Goal: Information Seeking & Learning: Find specific fact

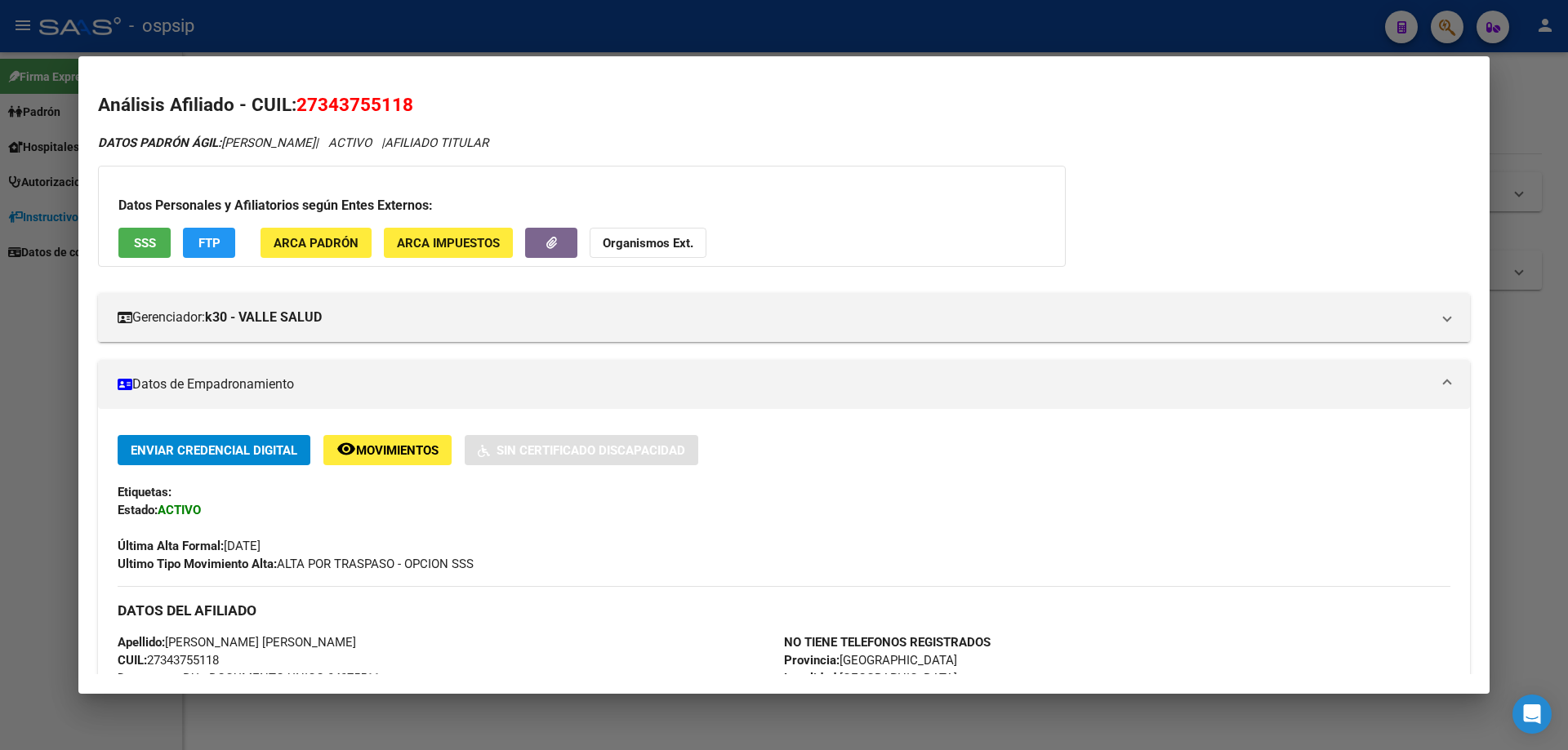
scroll to position [164, 0]
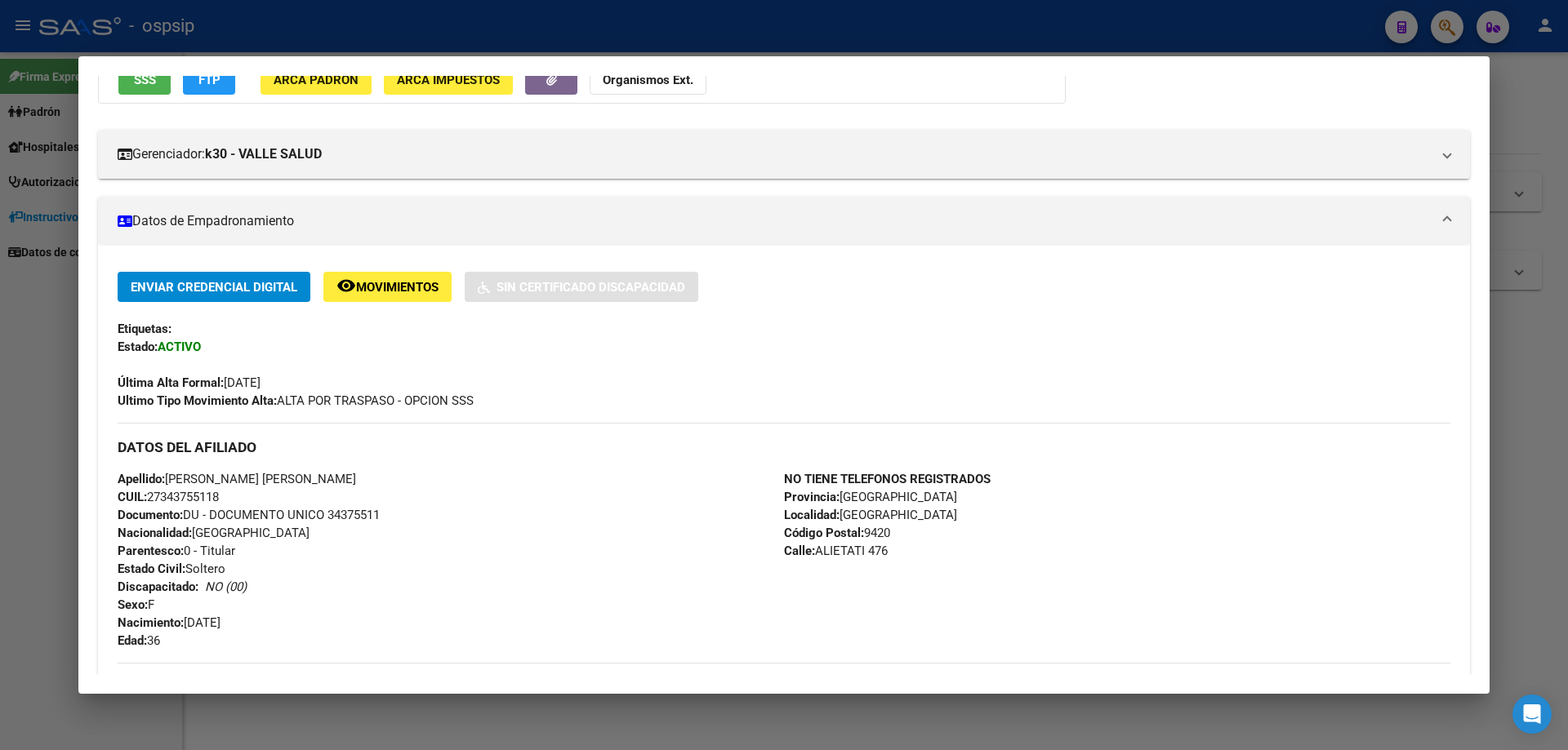
click at [1281, 720] on div at bounding box center [784, 375] width 1568 height 750
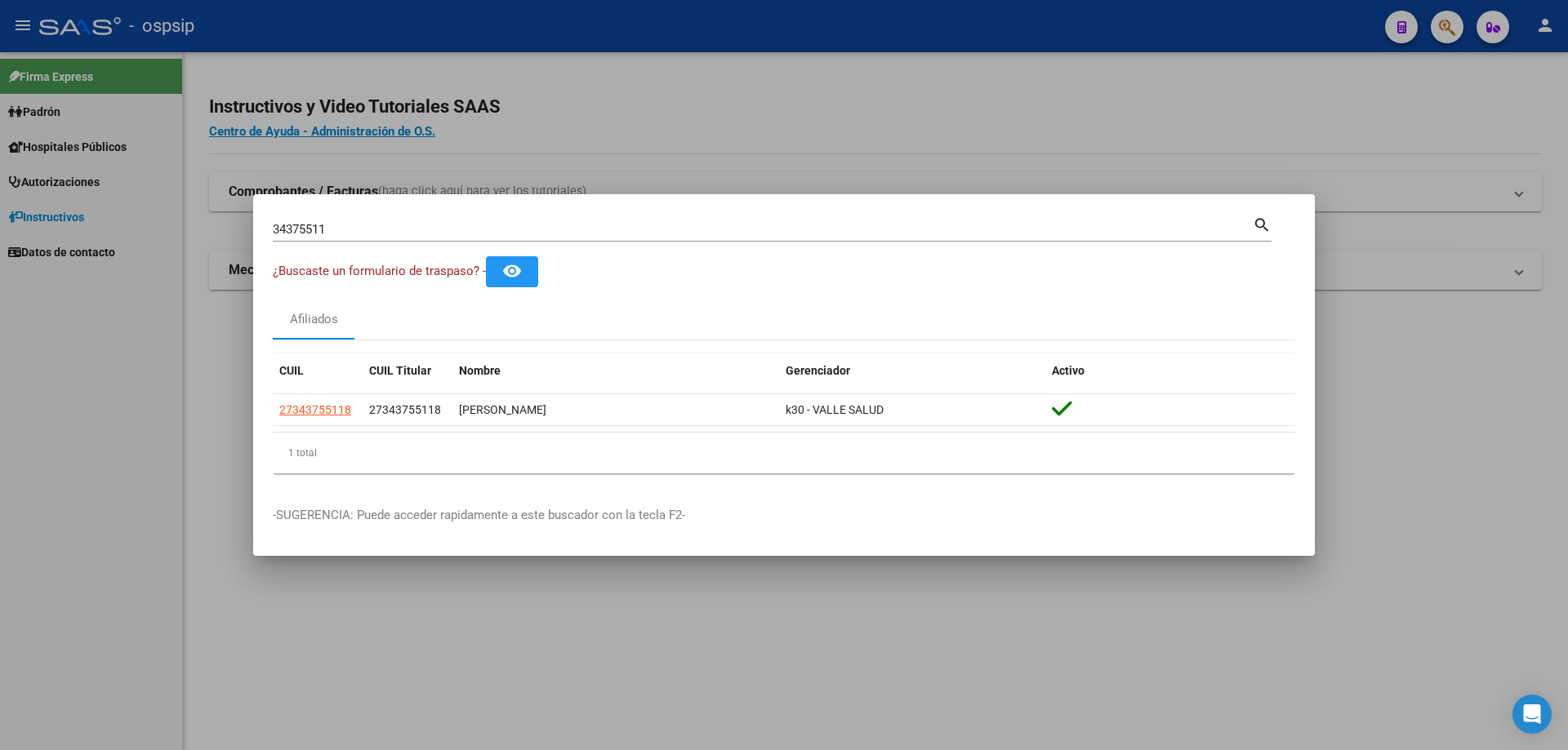
click at [407, 227] on input "34375511" at bounding box center [763, 229] width 980 height 15
type input "3"
type input "17499480"
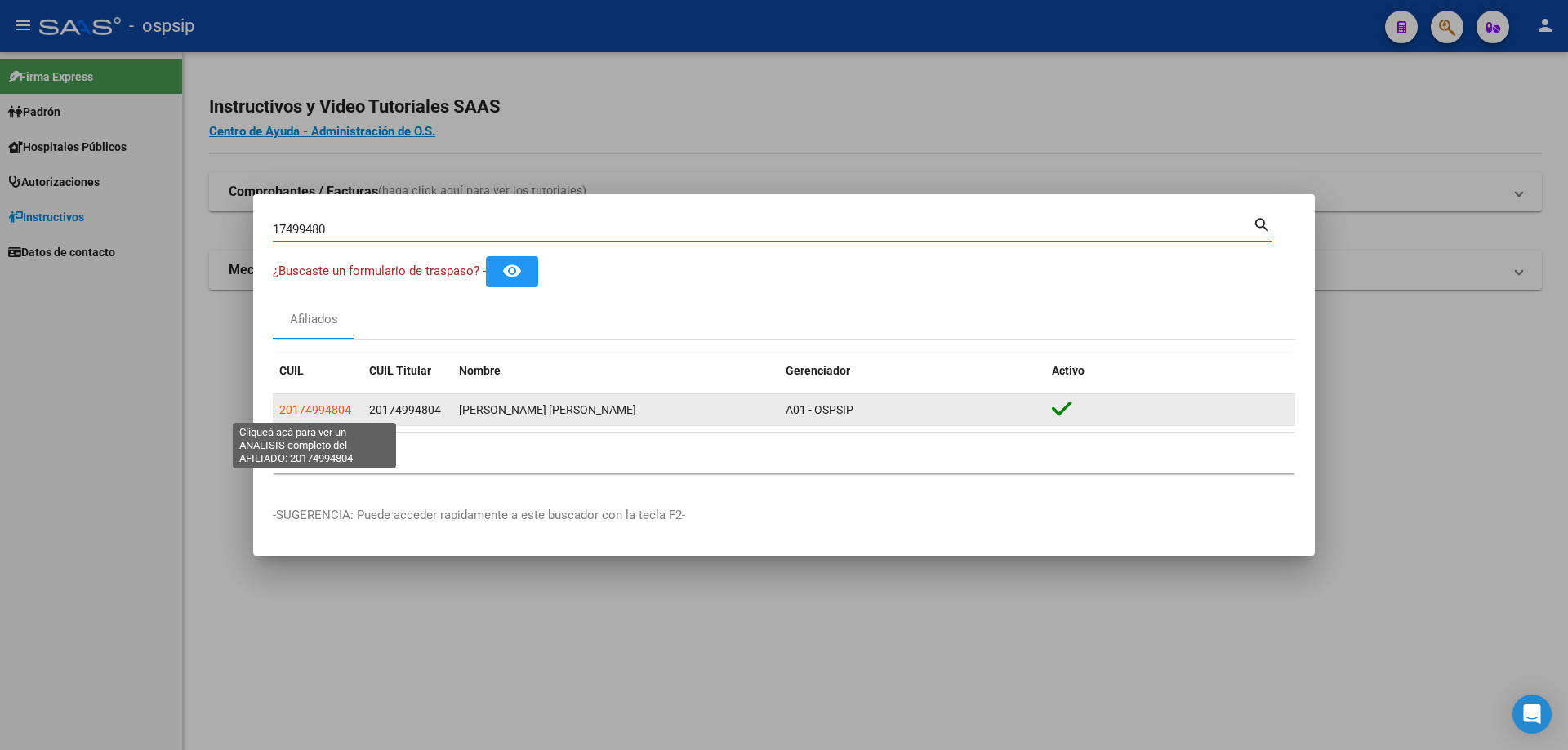
click at [313, 412] on span "20174994804" at bounding box center [315, 410] width 72 height 13
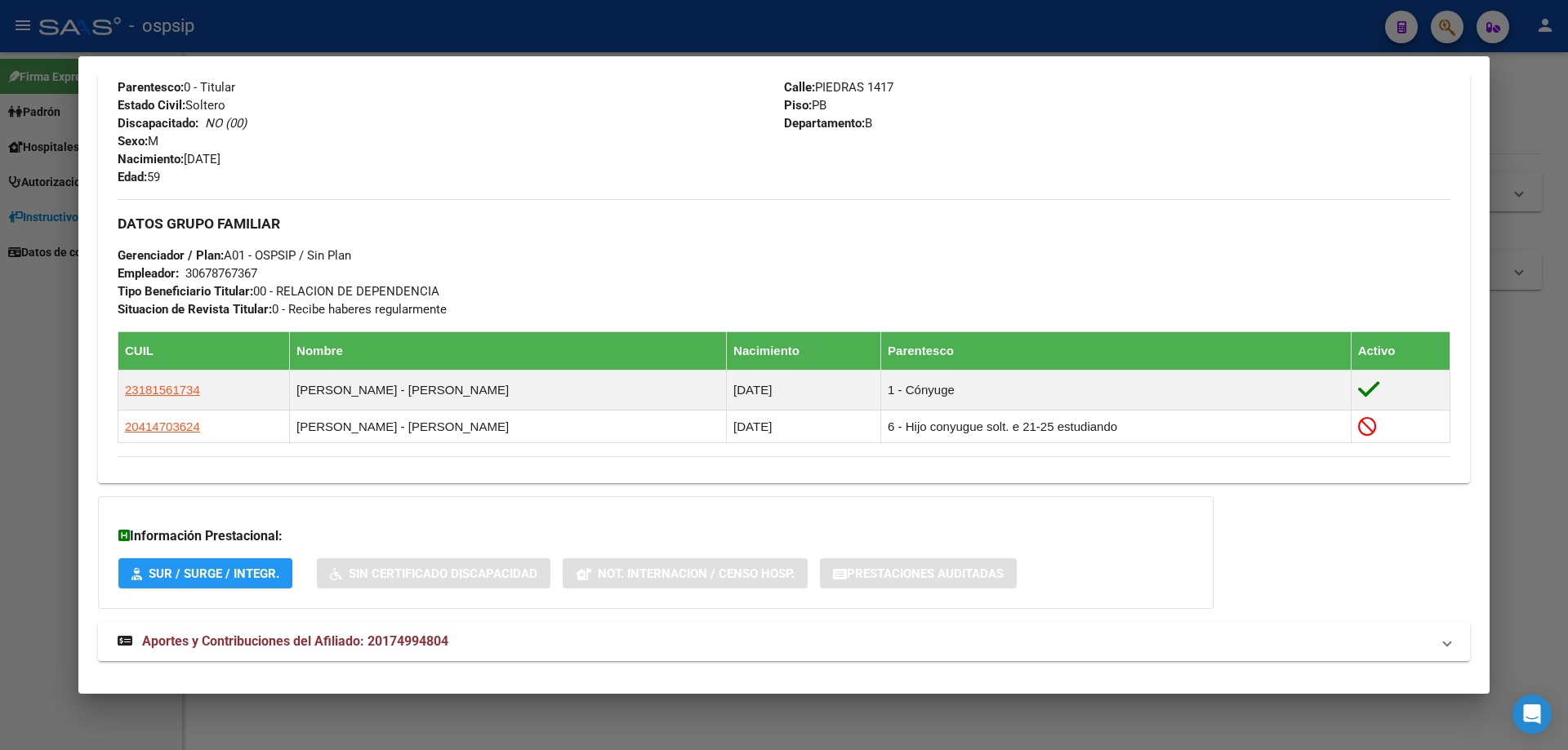
scroll to position [663, 0]
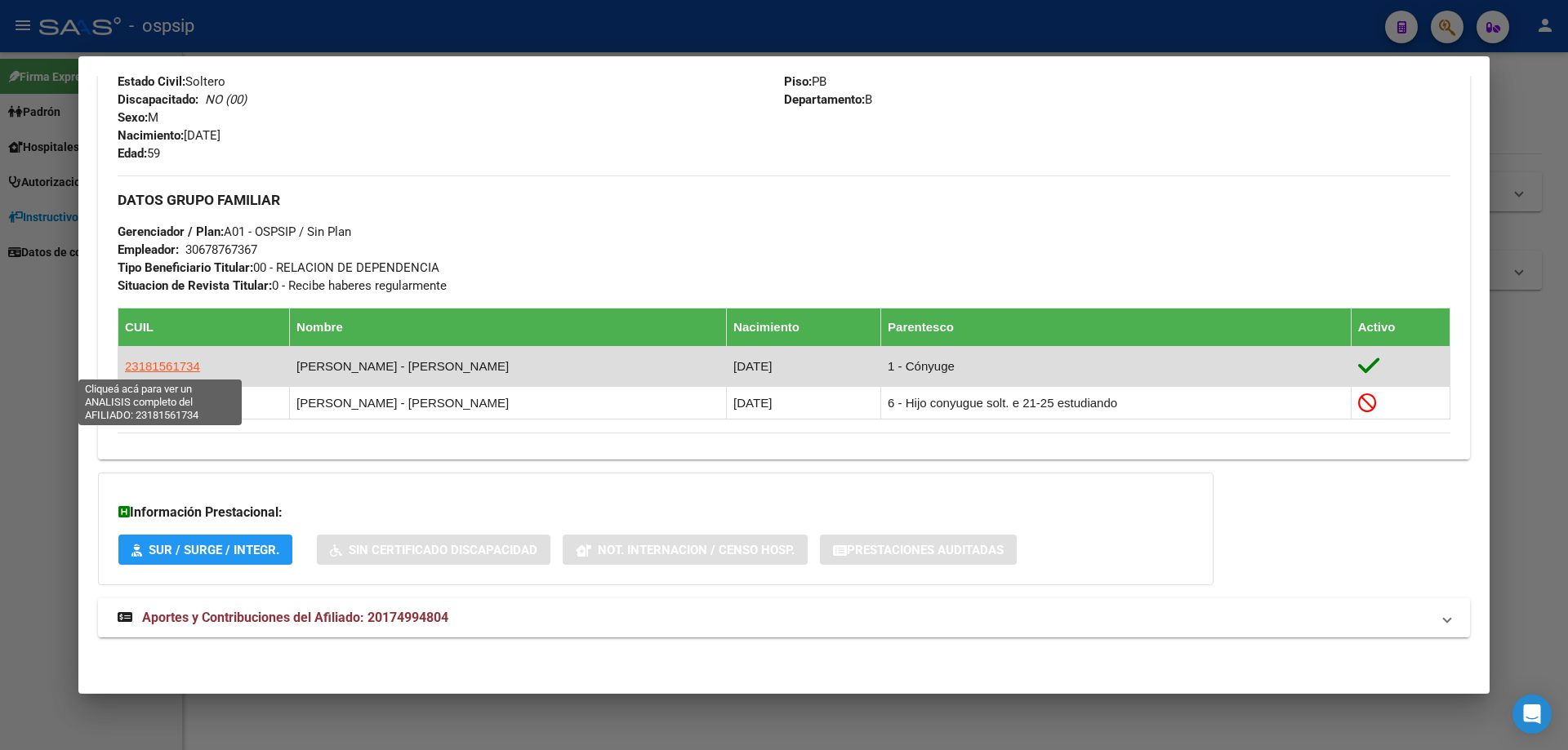
click at [191, 361] on span "23181561734" at bounding box center [163, 366] width 75 height 14
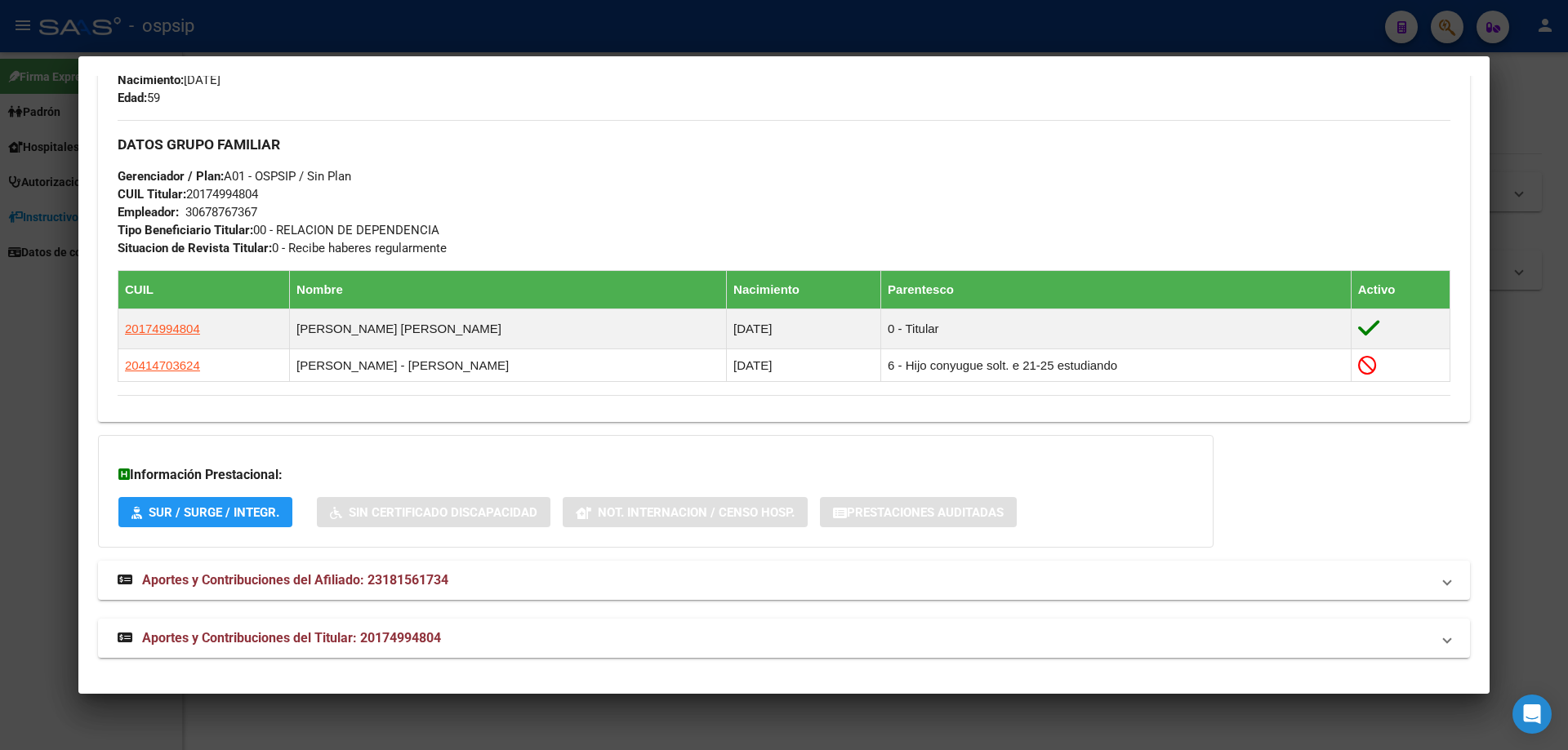
scroll to position [757, 0]
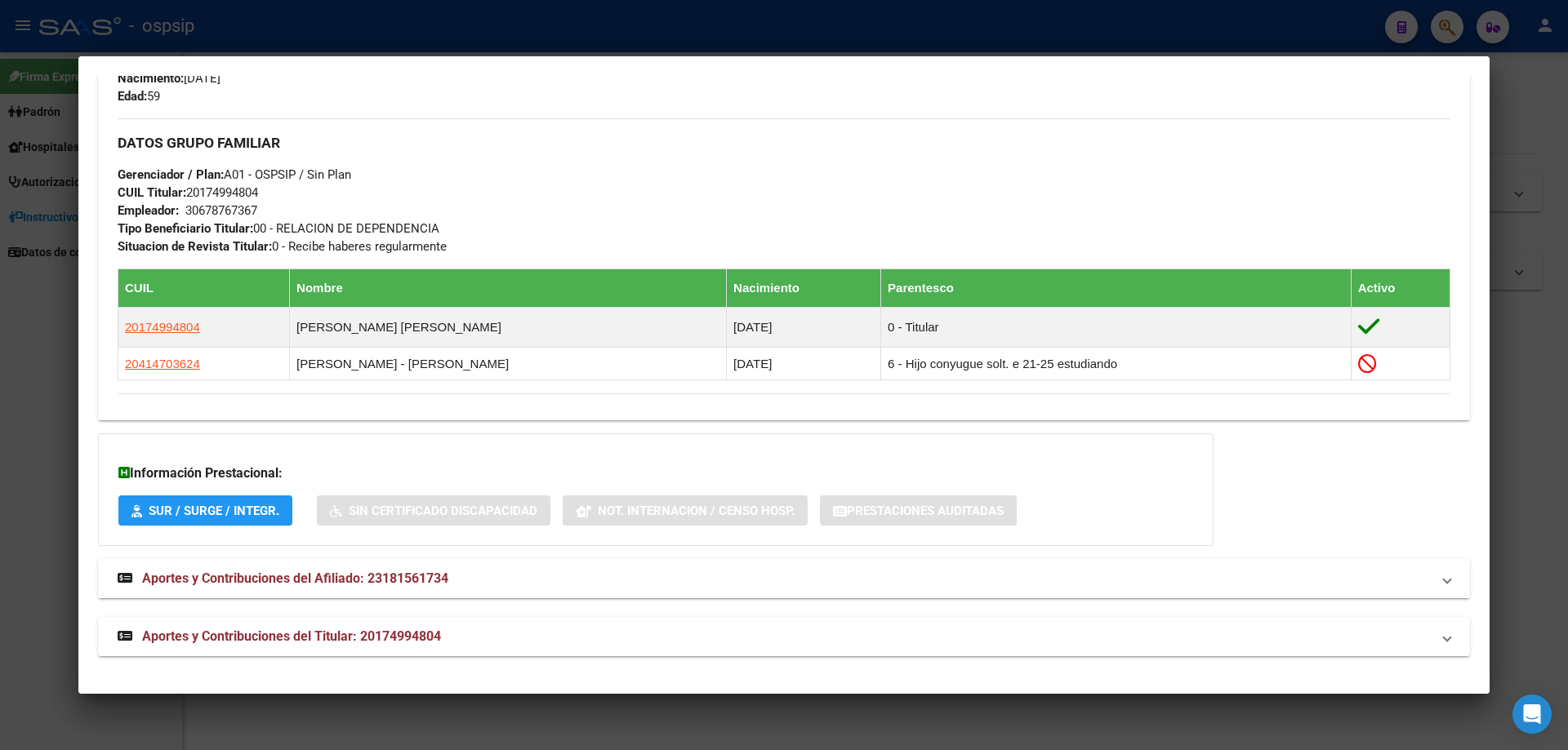
click at [339, 628] on span "Aportes y Contribuciones del Titular: 20174994804" at bounding box center [291, 636] width 299 height 16
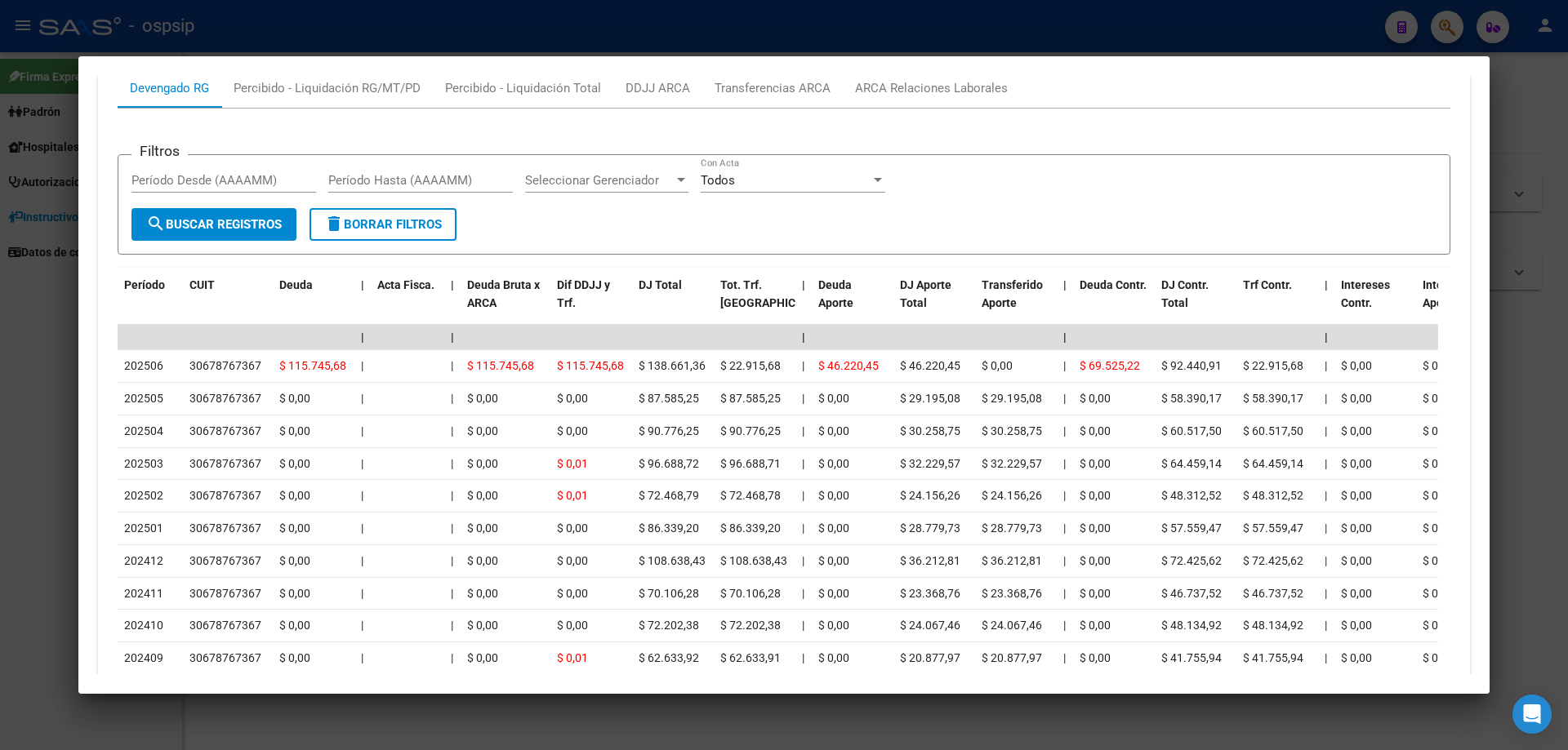
scroll to position [1388, 0]
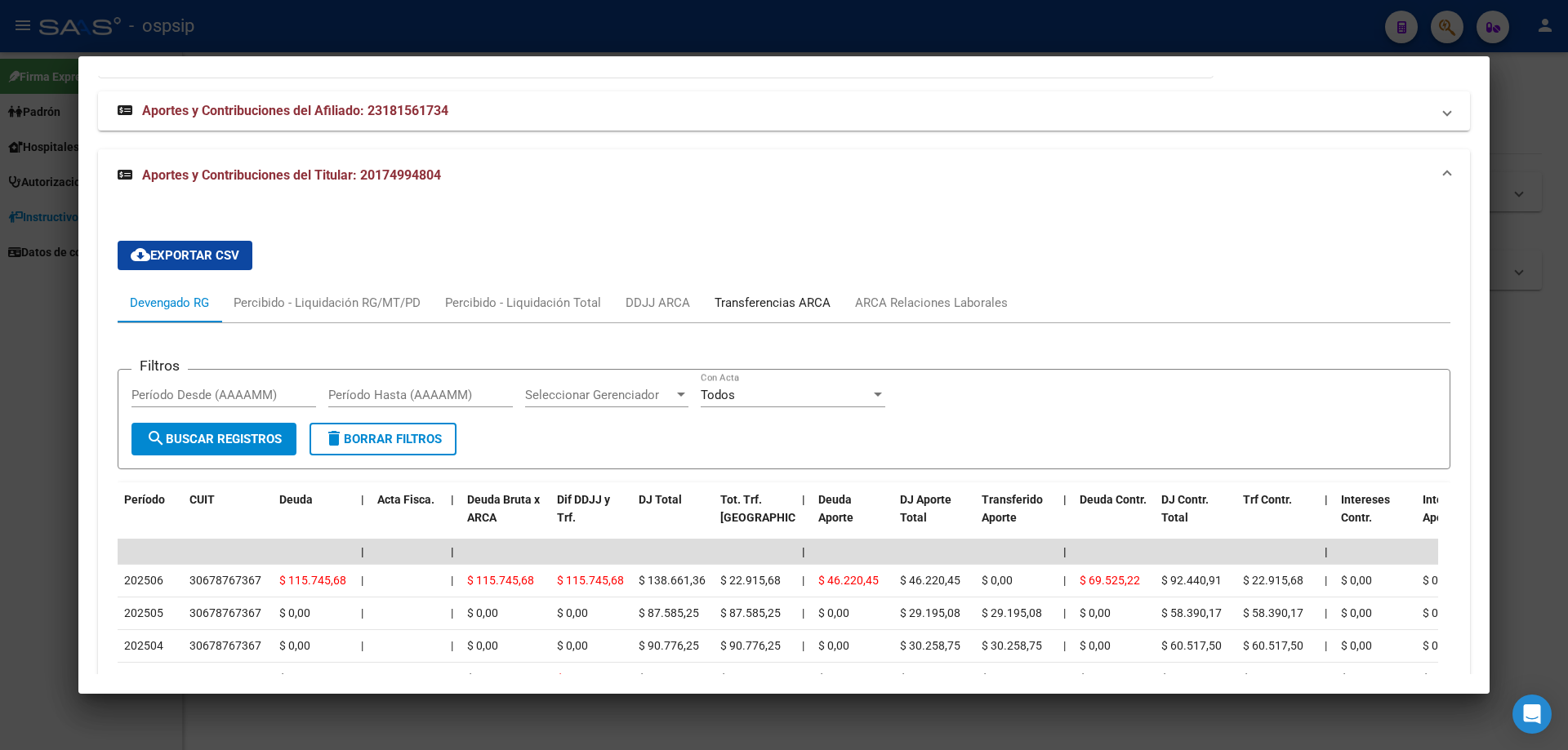
click at [751, 304] on div "Transferencias ARCA" at bounding box center [772, 303] width 116 height 18
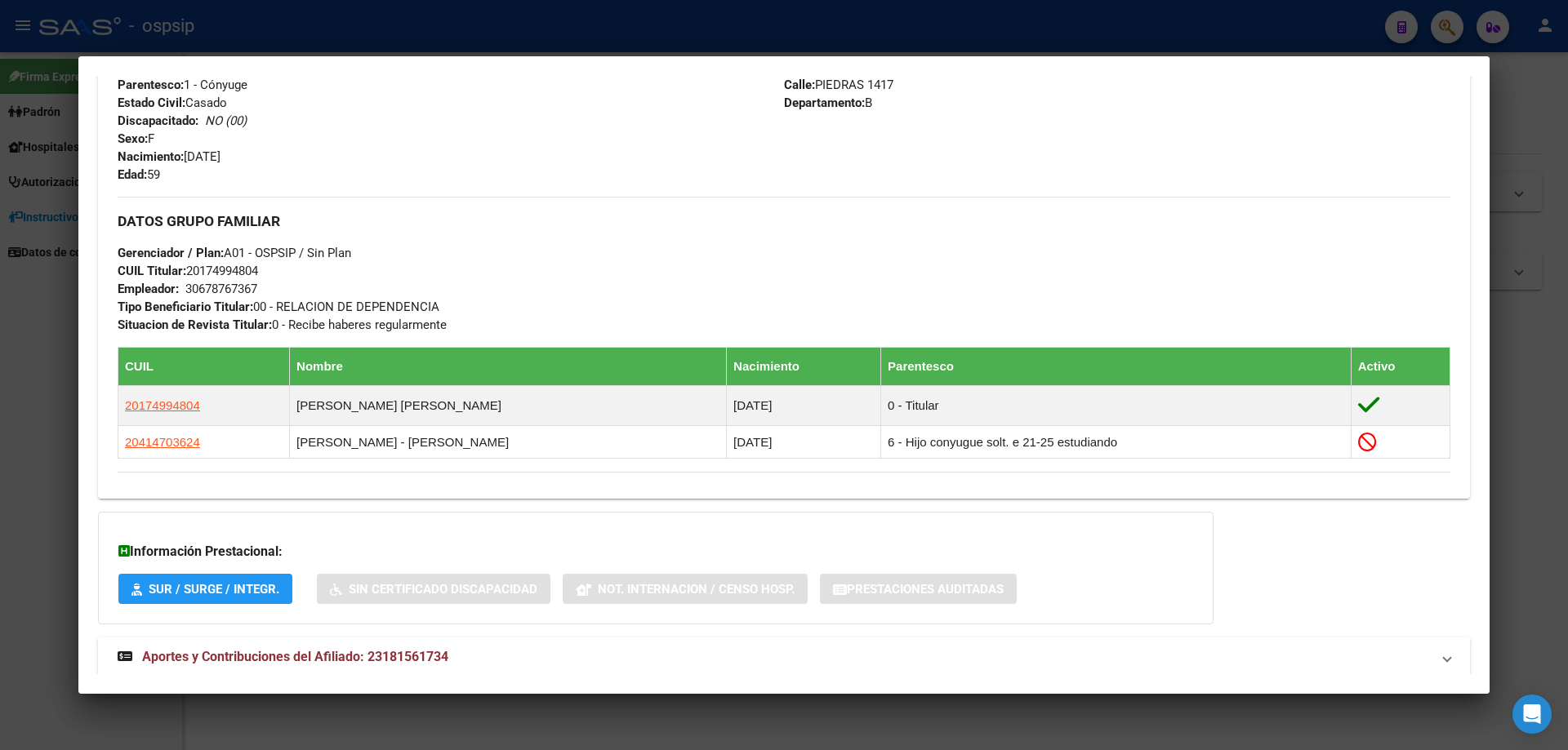
scroll to position [661, 0]
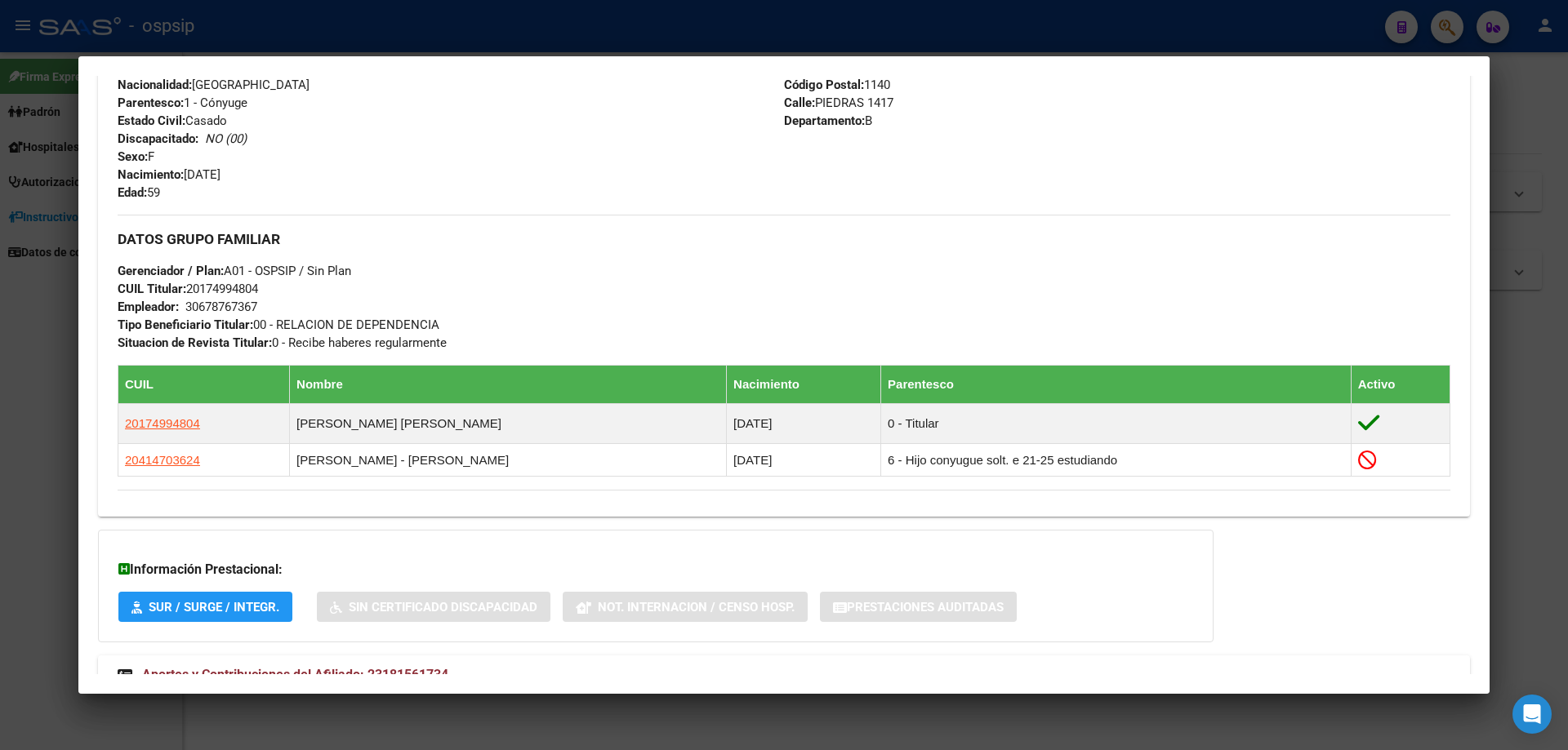
click at [814, 725] on div at bounding box center [784, 375] width 1568 height 750
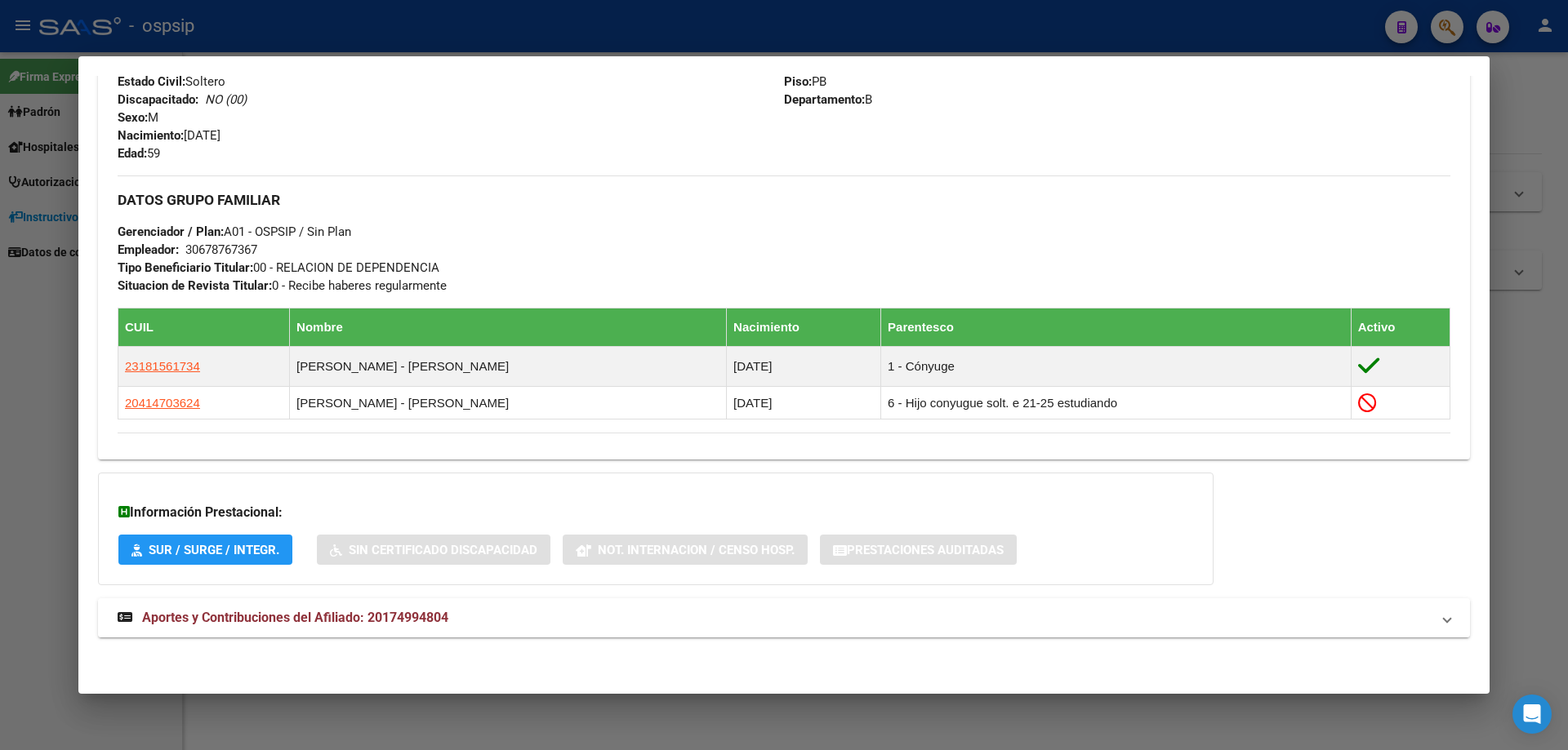
click at [373, 620] on span "Aportes y Contribuciones del Afiliado: 20174994804" at bounding box center [295, 618] width 306 height 16
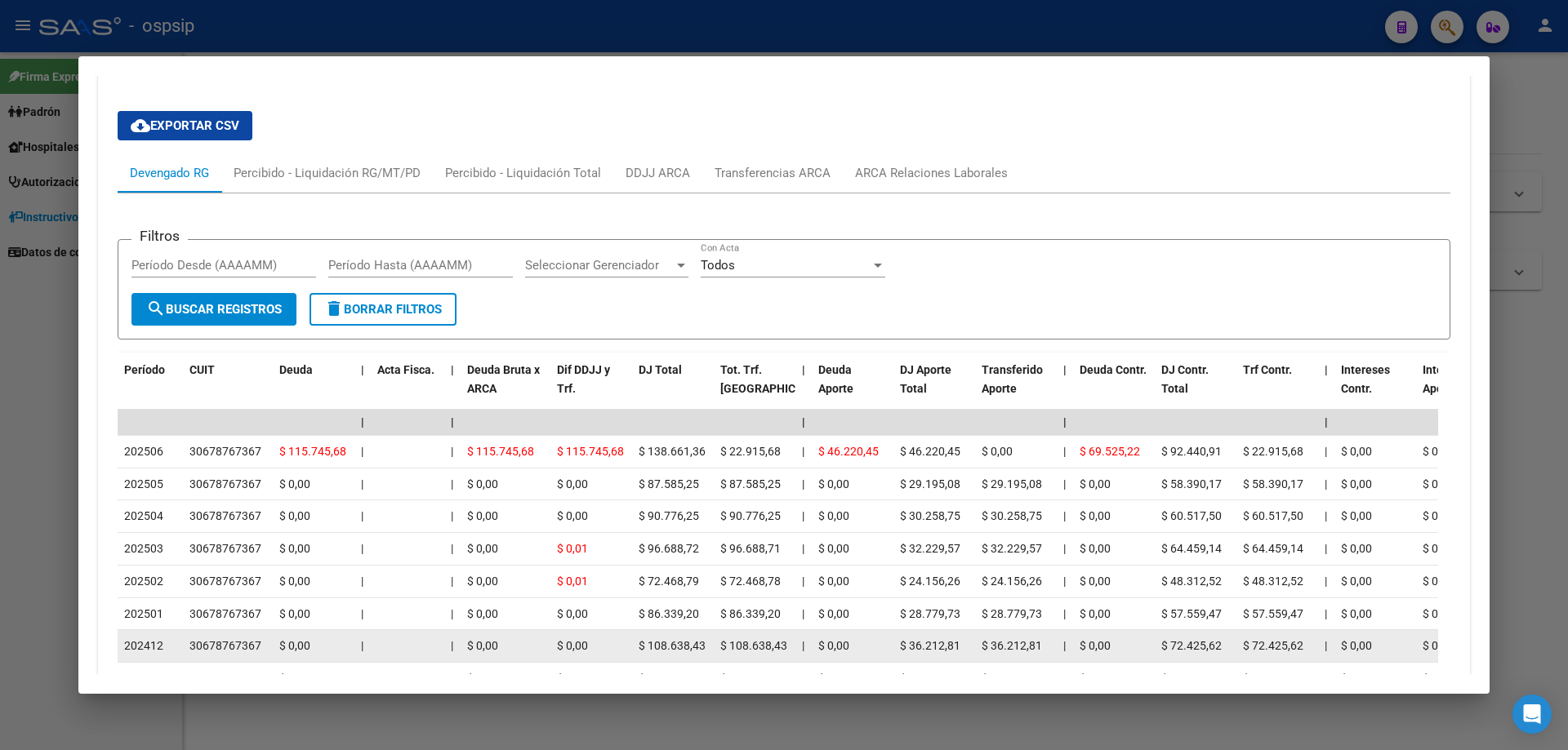
scroll to position [1235, 0]
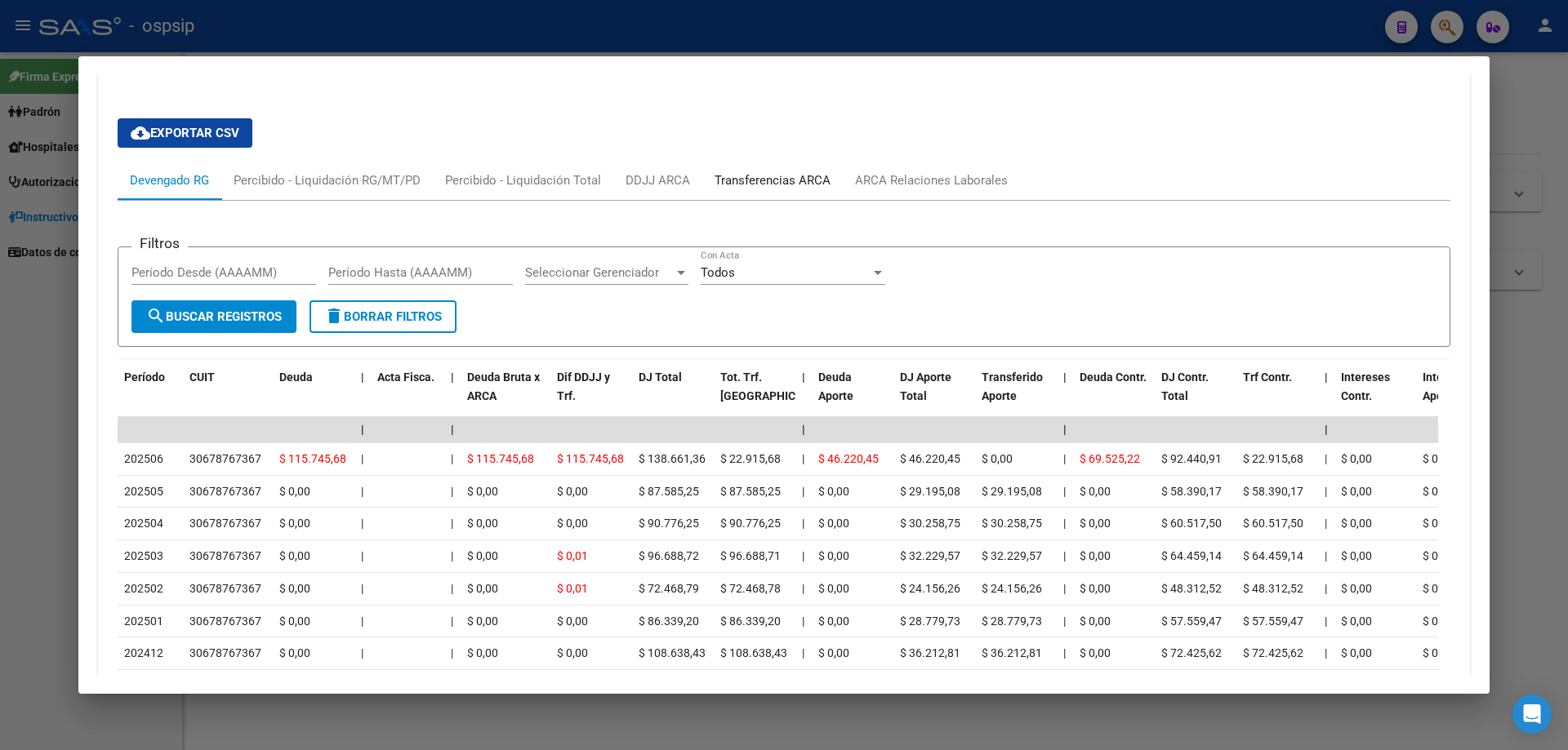
click at [756, 176] on div "Transferencias ARCA" at bounding box center [772, 180] width 116 height 18
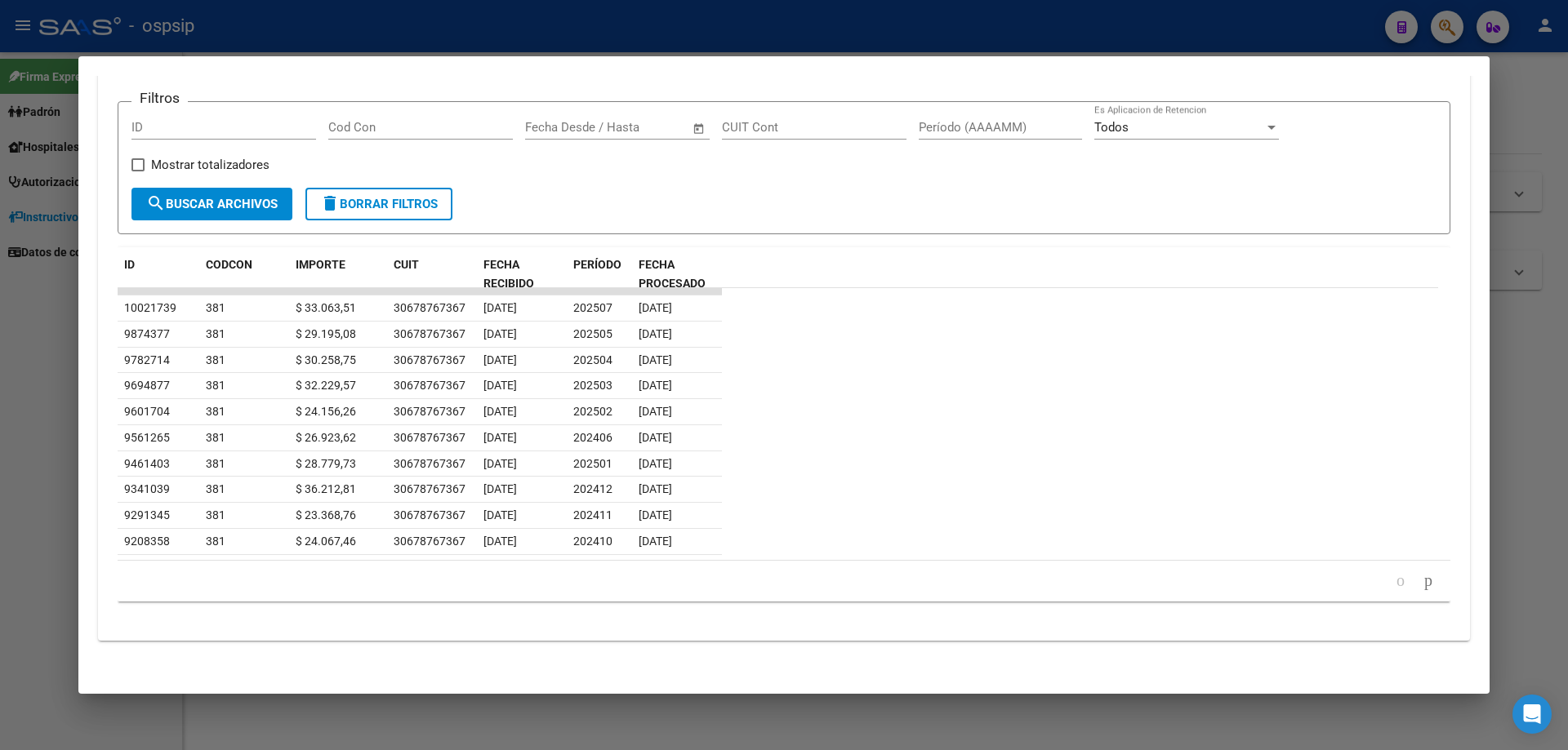
scroll to position [1384, 0]
click at [1025, 706] on div at bounding box center [784, 375] width 1568 height 750
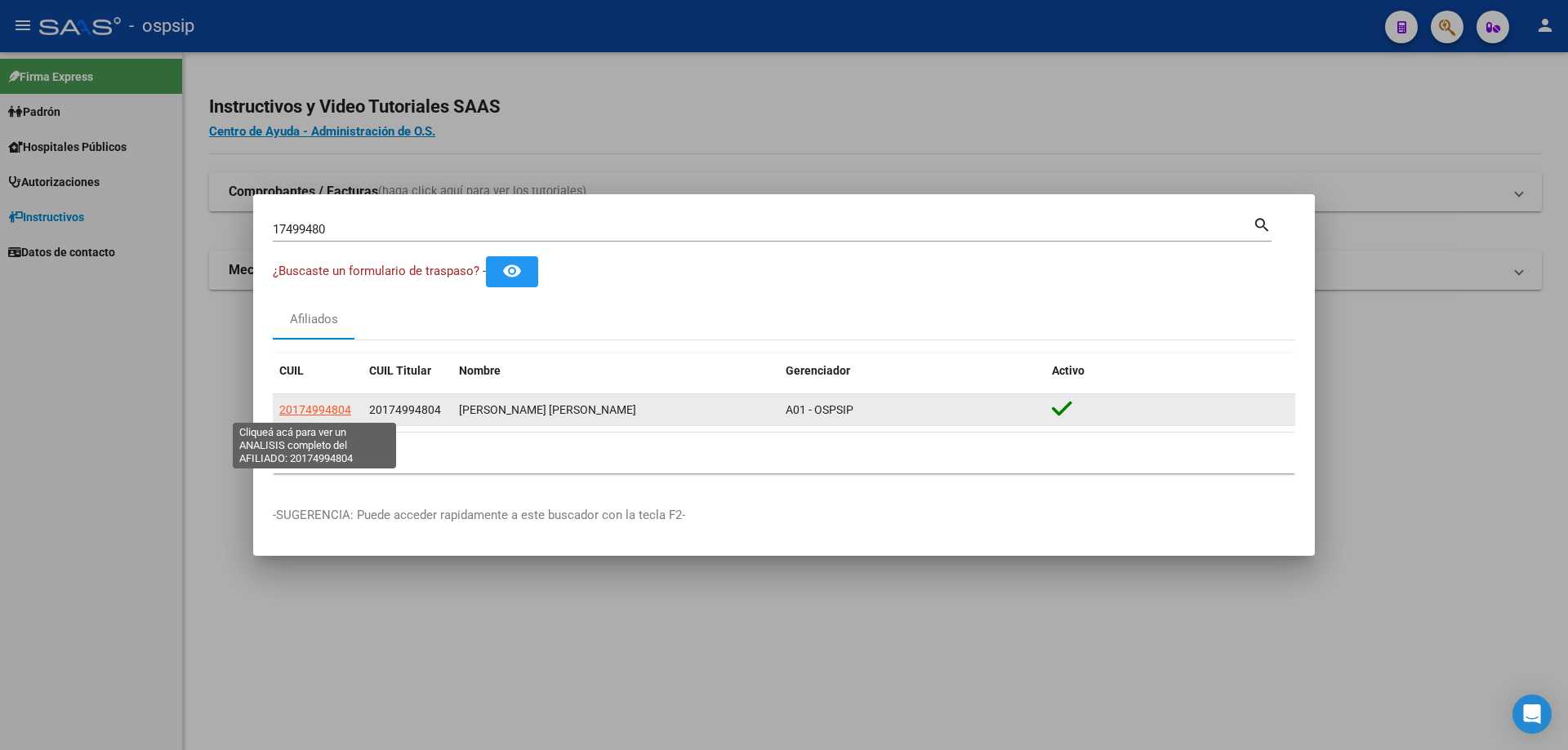
click at [309, 411] on span "20174994804" at bounding box center [315, 410] width 72 height 13
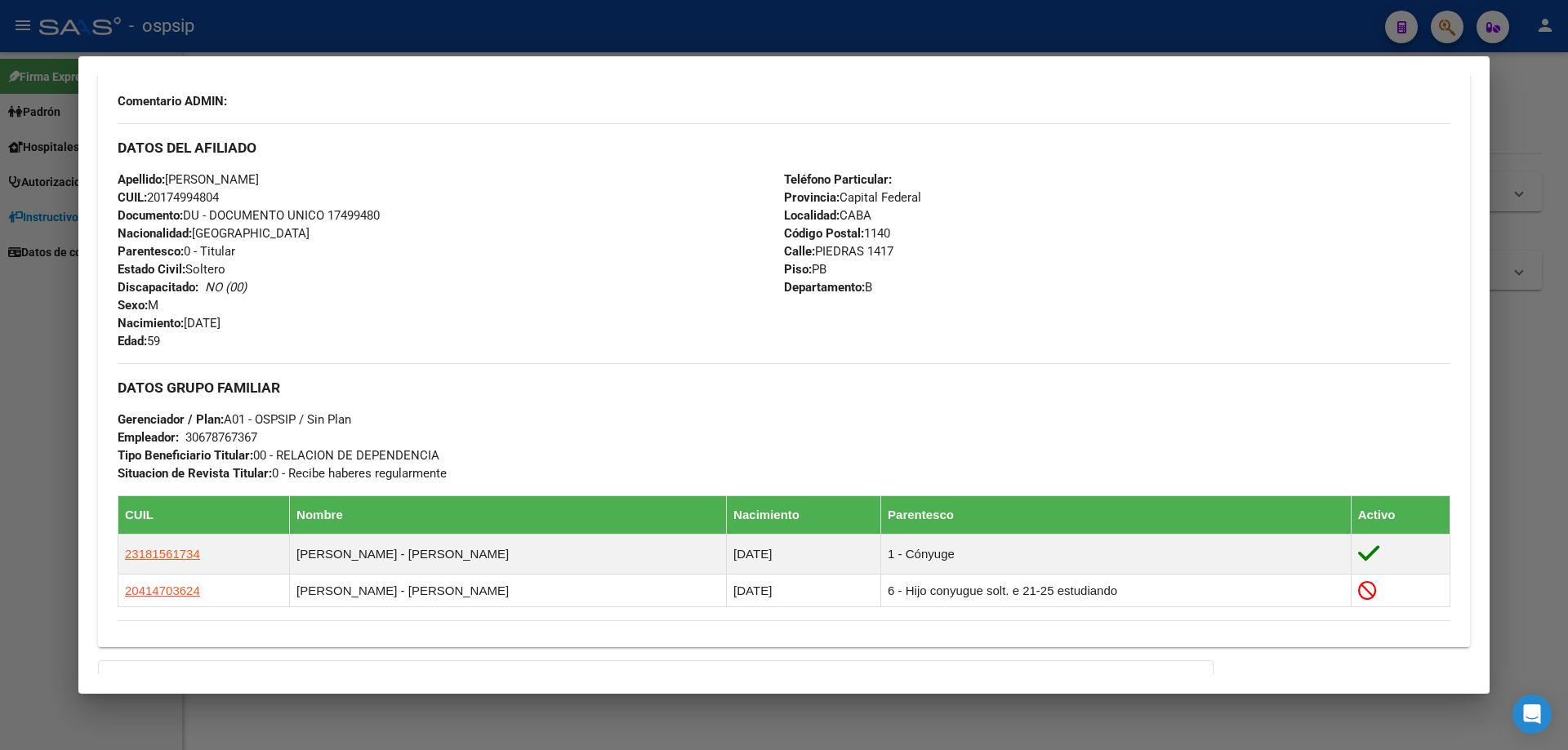
scroll to position [653, 0]
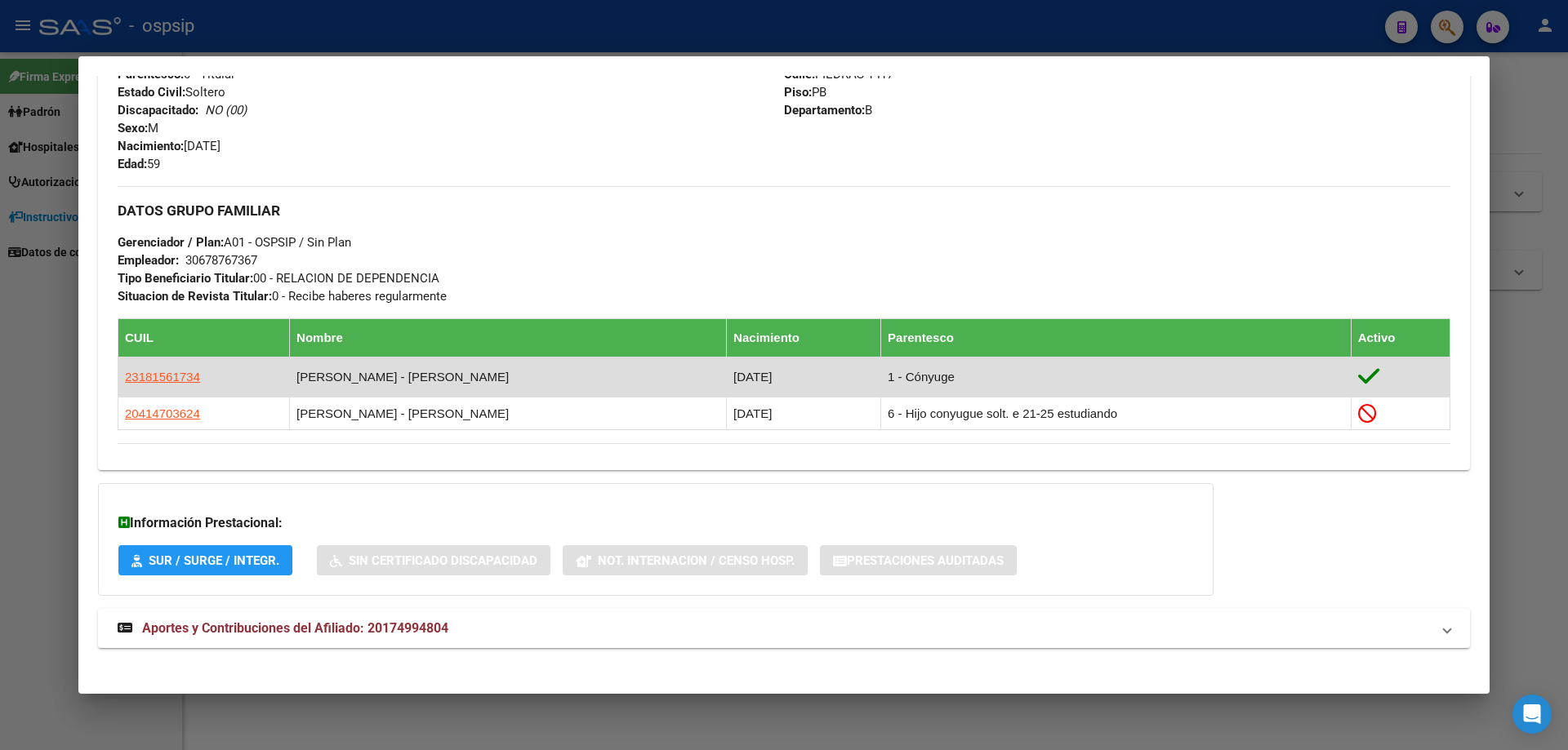
click at [387, 373] on td "[PERSON_NAME] - [PERSON_NAME]" at bounding box center [508, 378] width 437 height 40
click at [180, 375] on span "23181561734" at bounding box center [163, 377] width 75 height 14
type textarea "23181561734"
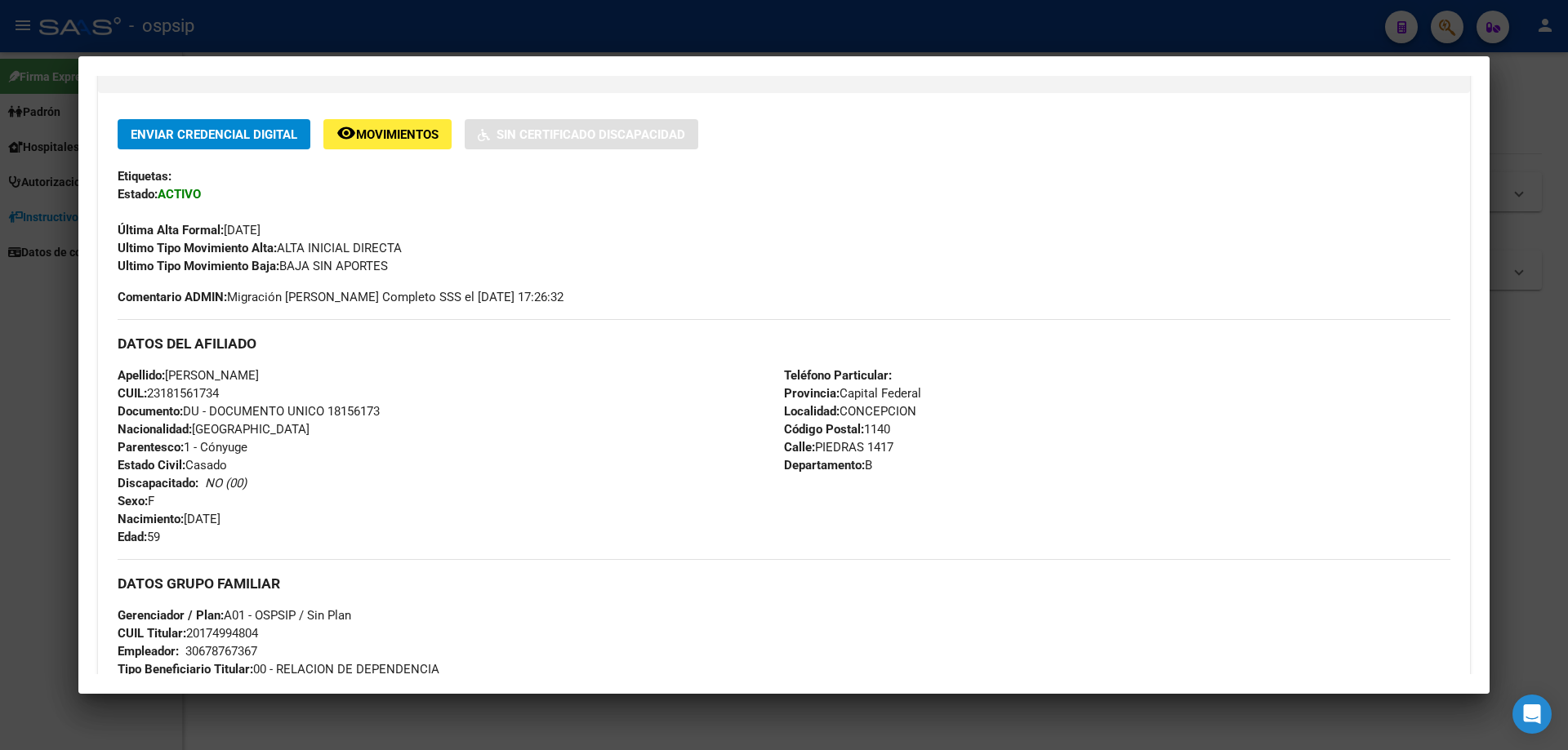
scroll to position [326, 0]
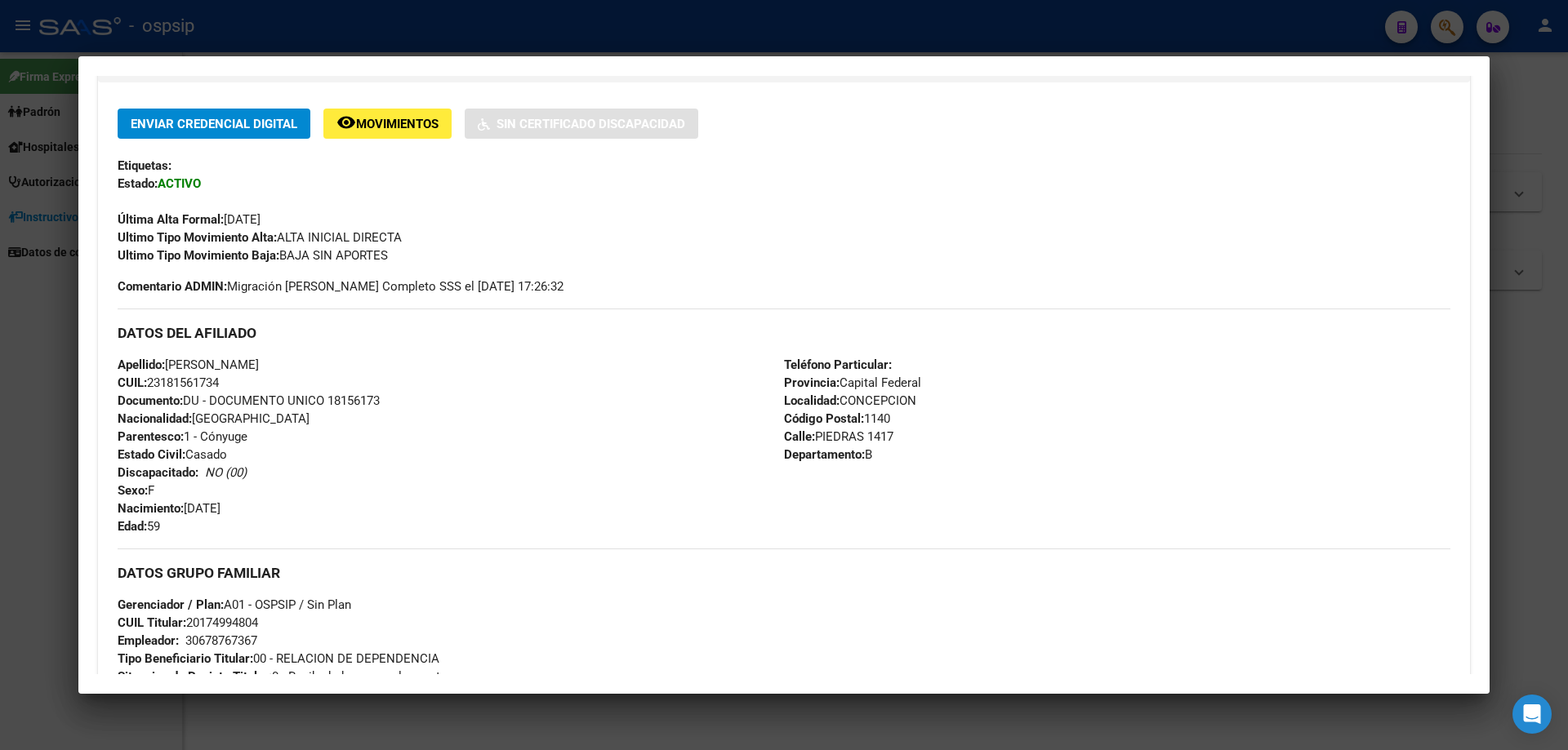
drag, startPoint x: 386, startPoint y: 396, endPoint x: 329, endPoint y: 396, distance: 57.0
click at [329, 396] on div "Apellido: [PERSON_NAME] CUIL: 23181561734 Documento: DU - DOCUMENTO UNICO 18156…" at bounding box center [450, 445] width 666 height 179
copy span "18156173"
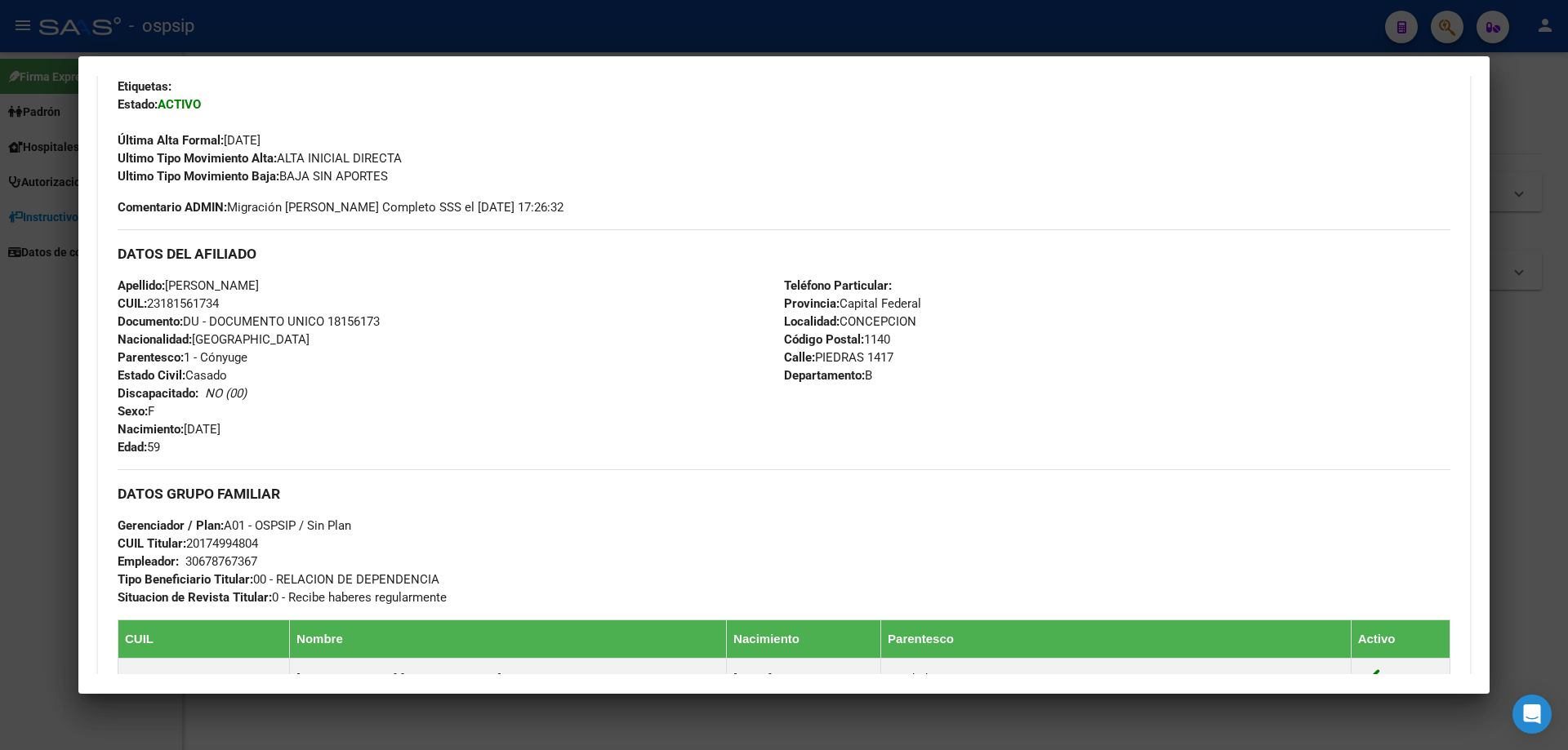
scroll to position [408, 0]
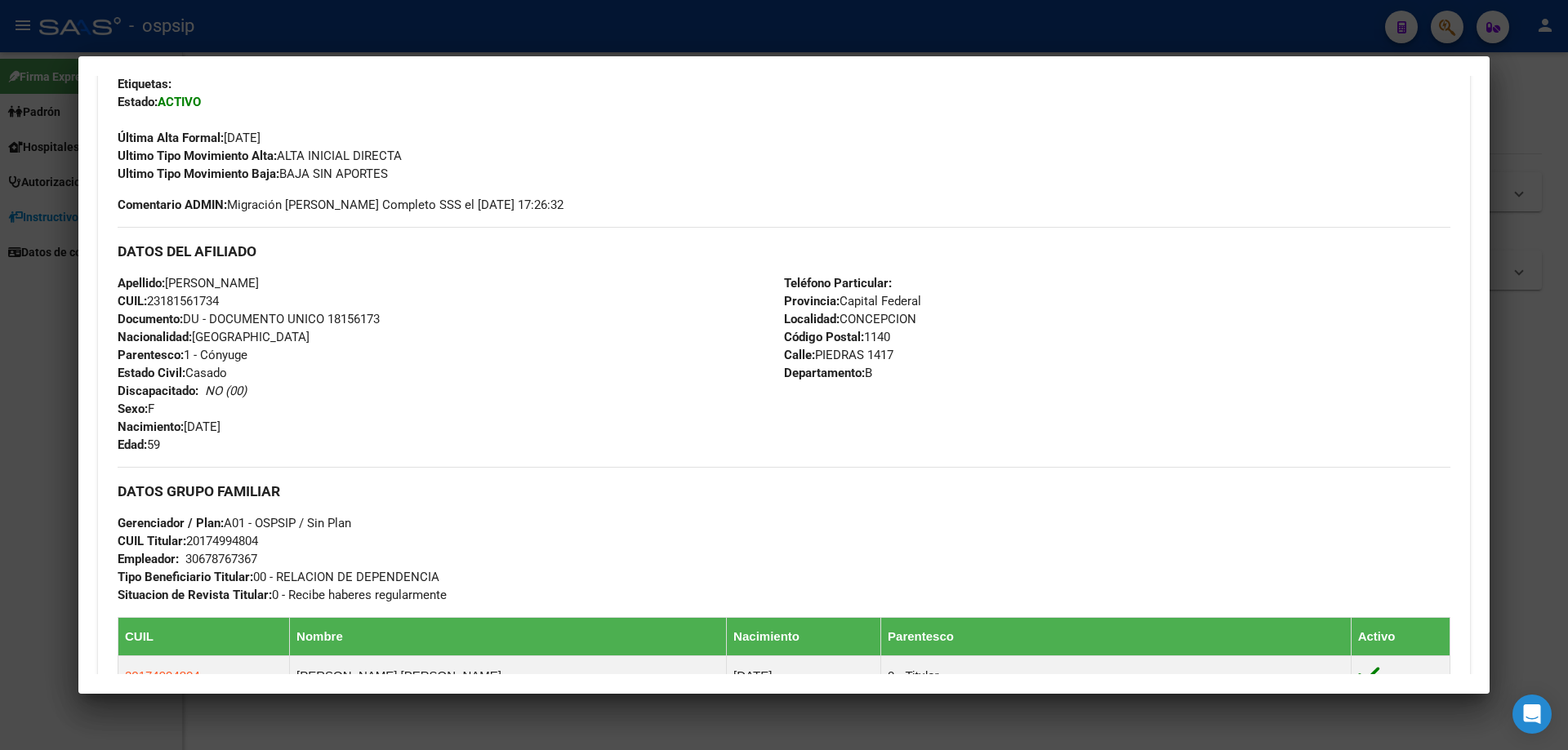
copy span "18156173"
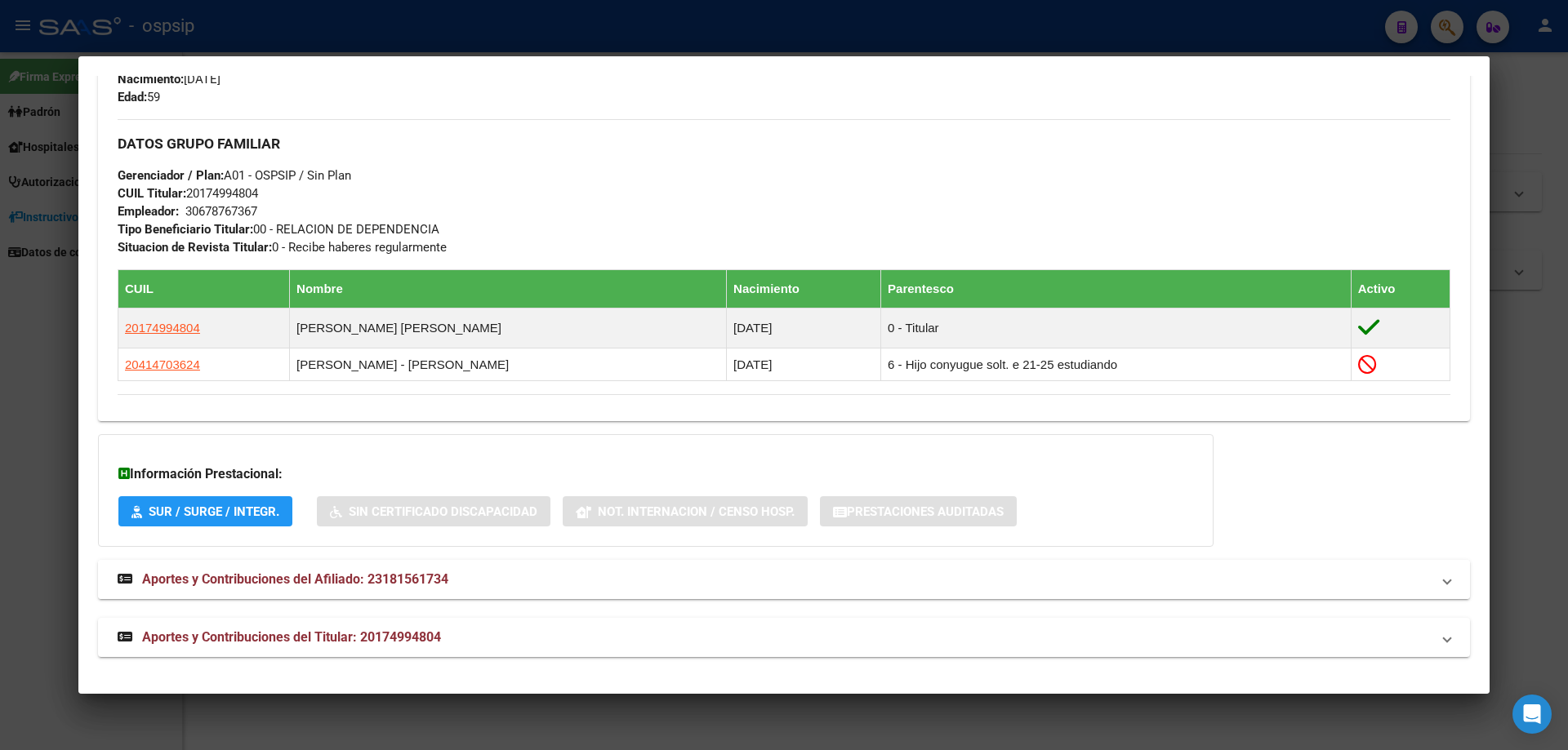
scroll to position [757, 0]
click at [306, 634] on span "Aportes y Contribuciones del Titular: 20174994804" at bounding box center [291, 636] width 299 height 16
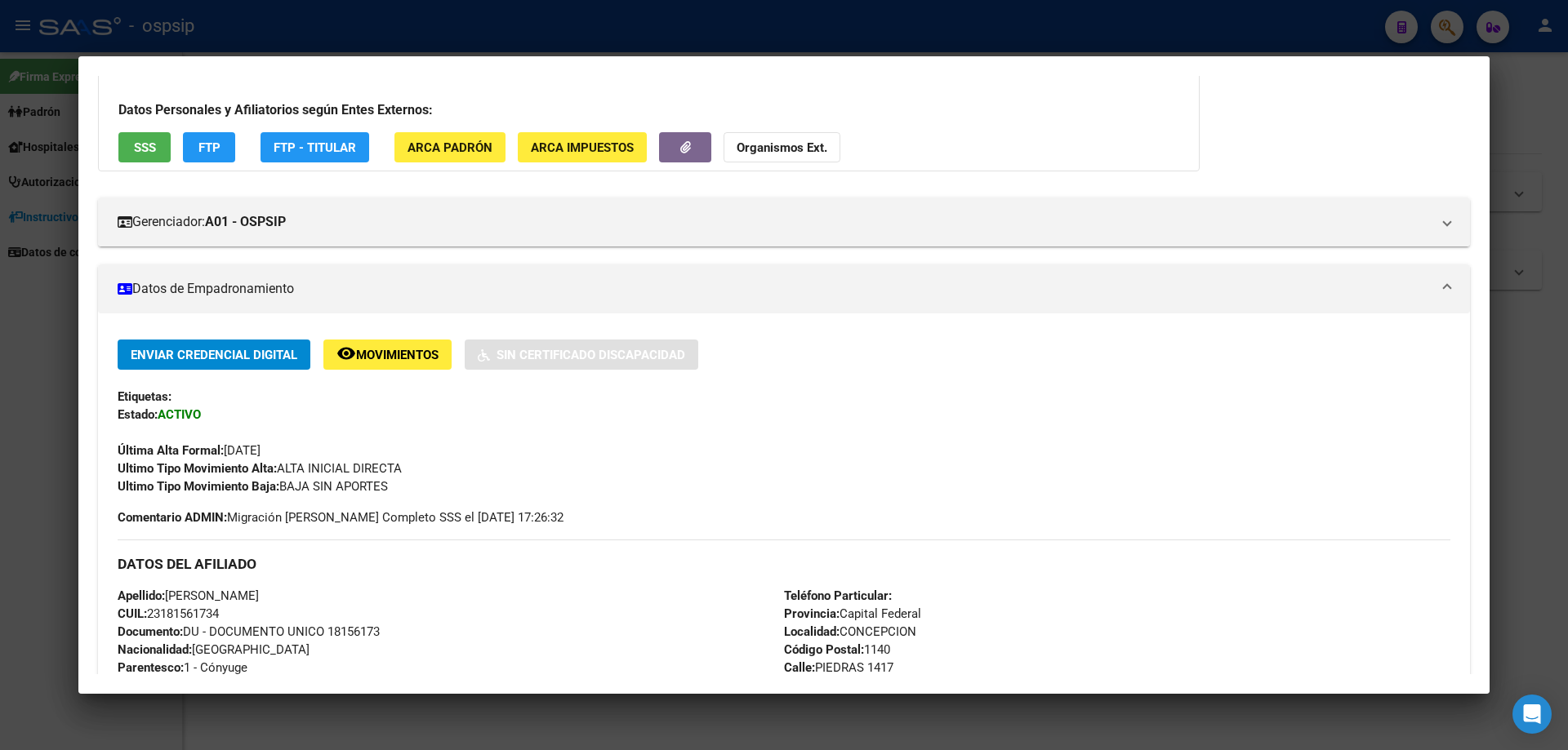
scroll to position [245, 0]
